Goal: Task Accomplishment & Management: Use online tool/utility

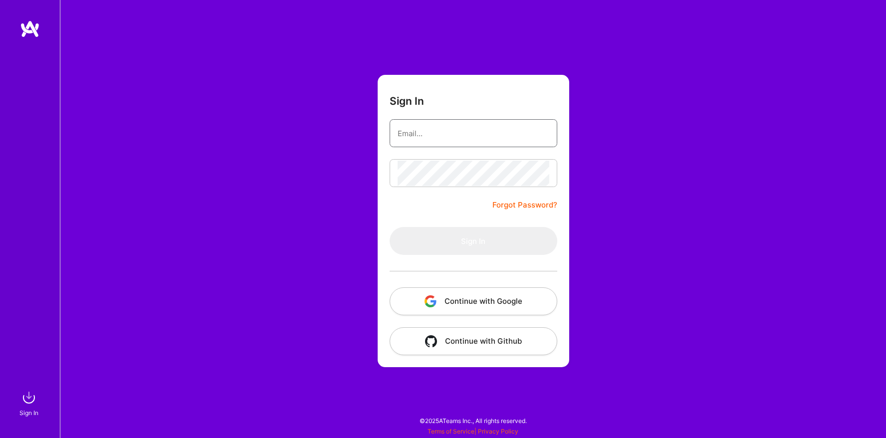
type input "[EMAIL_ADDRESS][DOMAIN_NAME]"
click at [452, 224] on form "Sign In megasoft78@gmail.com Forgot Password? Sign In Continue with Google Cont…" at bounding box center [472, 221] width 191 height 292
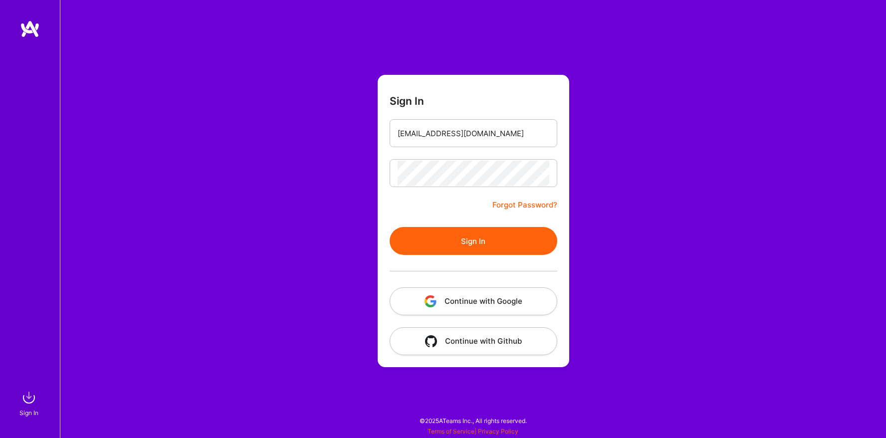
click at [453, 237] on button "Sign In" at bounding box center [473, 241] width 168 height 28
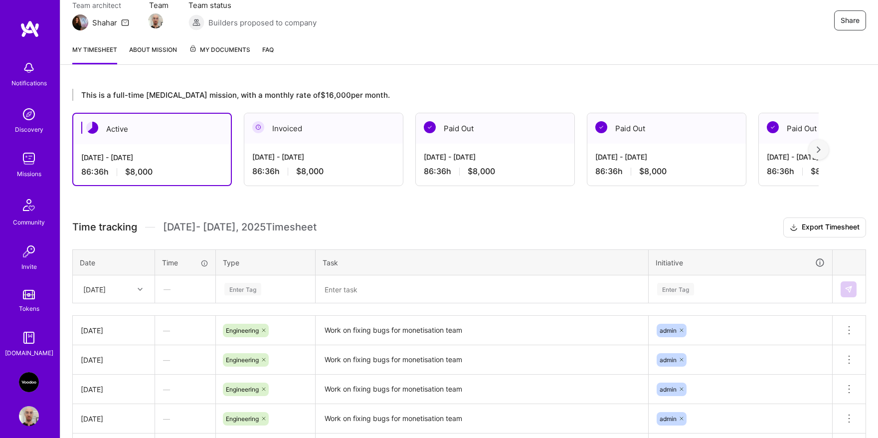
scroll to position [224, 0]
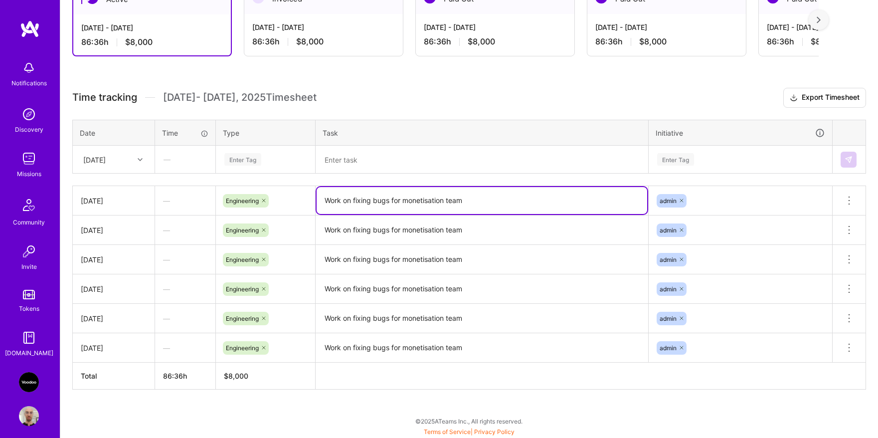
click at [381, 209] on textarea "Work on fixing bugs for monetisation team" at bounding box center [482, 200] width 331 height 27
click at [381, 201] on textarea "Work on fixing bugs for monetisation team" at bounding box center [482, 200] width 331 height 27
click at [287, 157] on div "Enter Tag" at bounding box center [265, 159] width 84 height 12
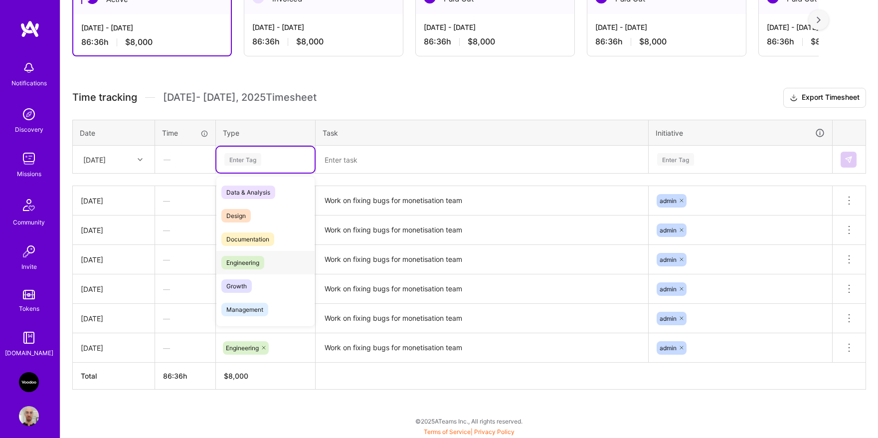
click at [256, 259] on span "Engineering" at bounding box center [242, 262] width 43 height 13
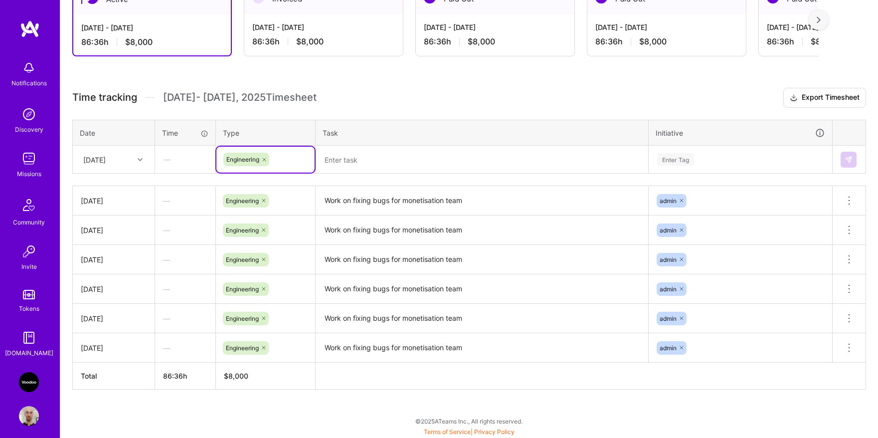
click at [512, 160] on textarea at bounding box center [482, 160] width 331 height 26
paste textarea "Work on fixing bugs for monetisation team"
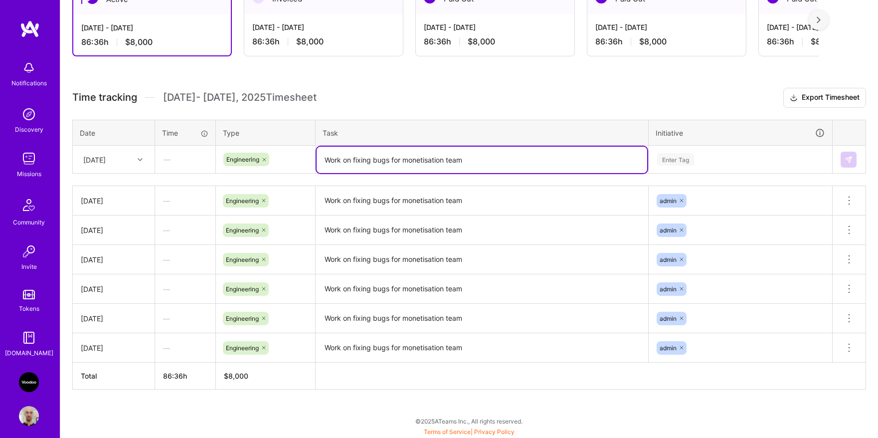
type textarea "Work on fixing bugs for monetisation team"
click at [716, 163] on div "Enter Tag" at bounding box center [740, 159] width 169 height 12
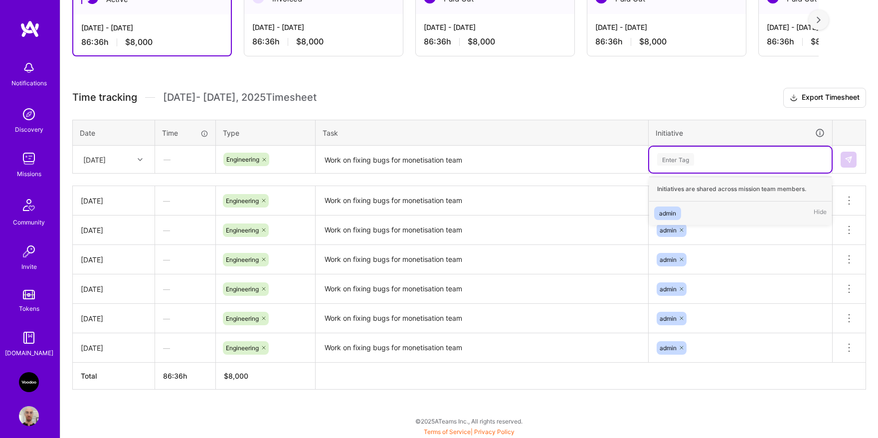
click at [694, 210] on div "admin Hide" at bounding box center [740, 212] width 182 height 23
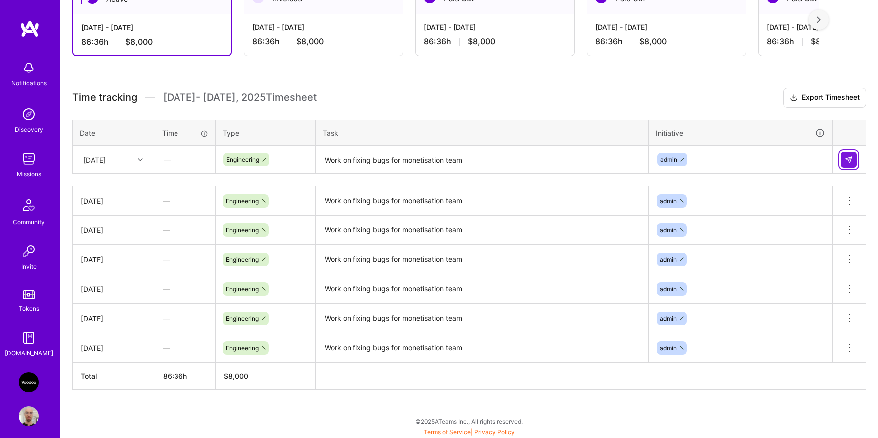
click at [848, 160] on img at bounding box center [849, 160] width 8 height 8
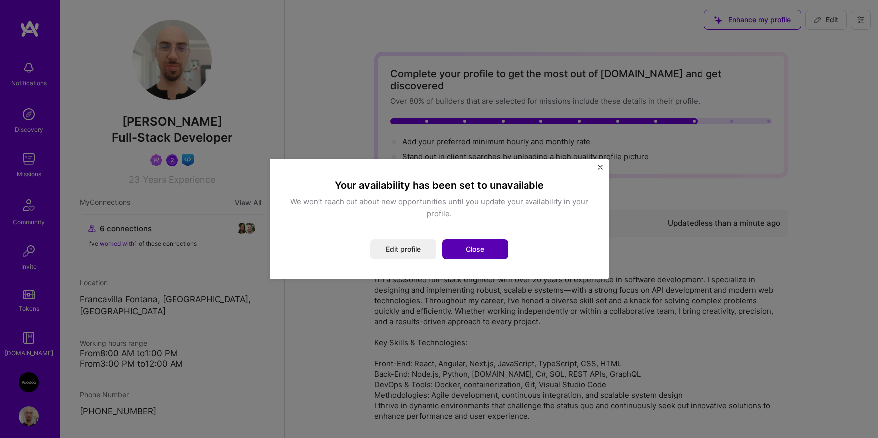
click at [467, 247] on button "Close" at bounding box center [475, 249] width 66 height 20
